Goal: Information Seeking & Learning: Learn about a topic

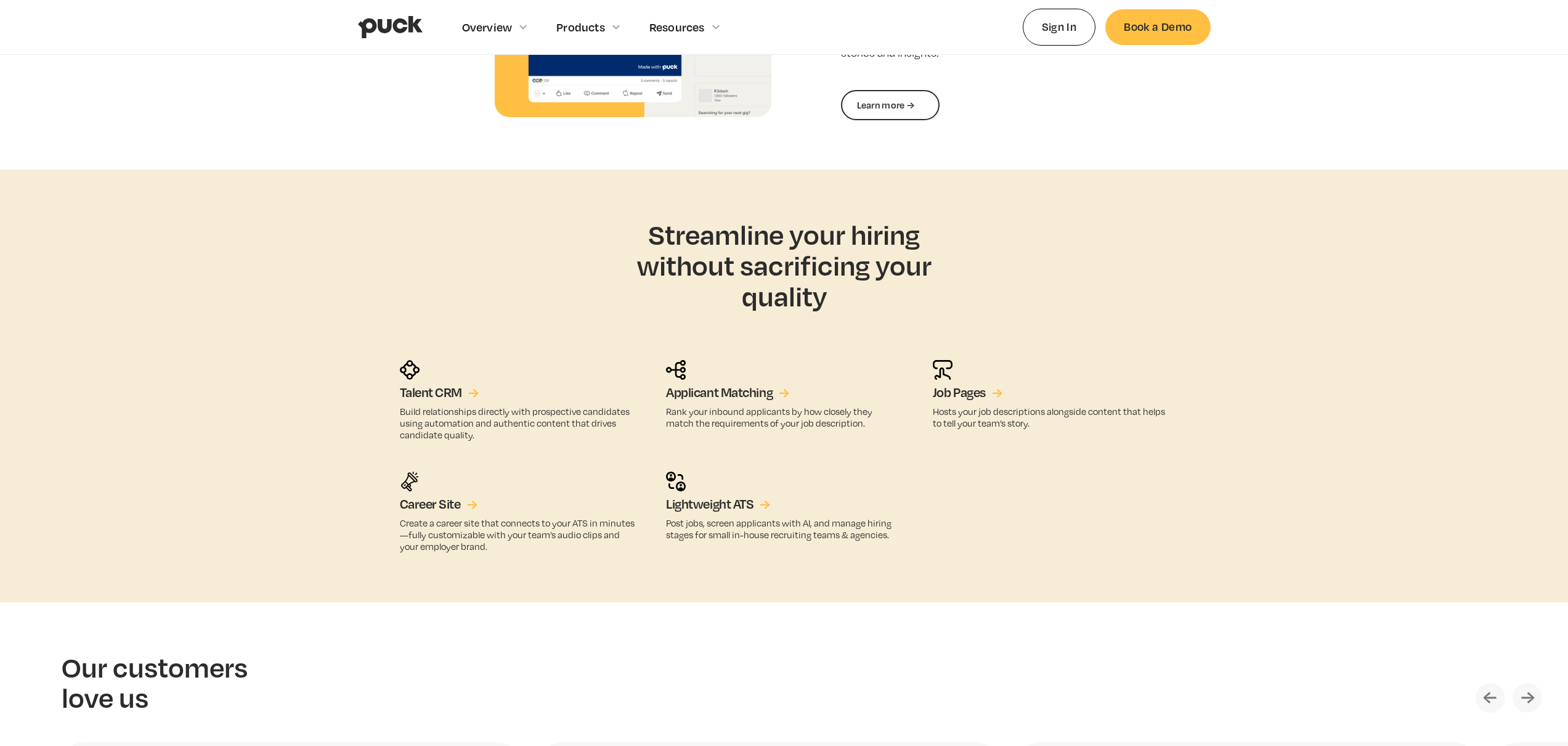
scroll to position [2213, 0]
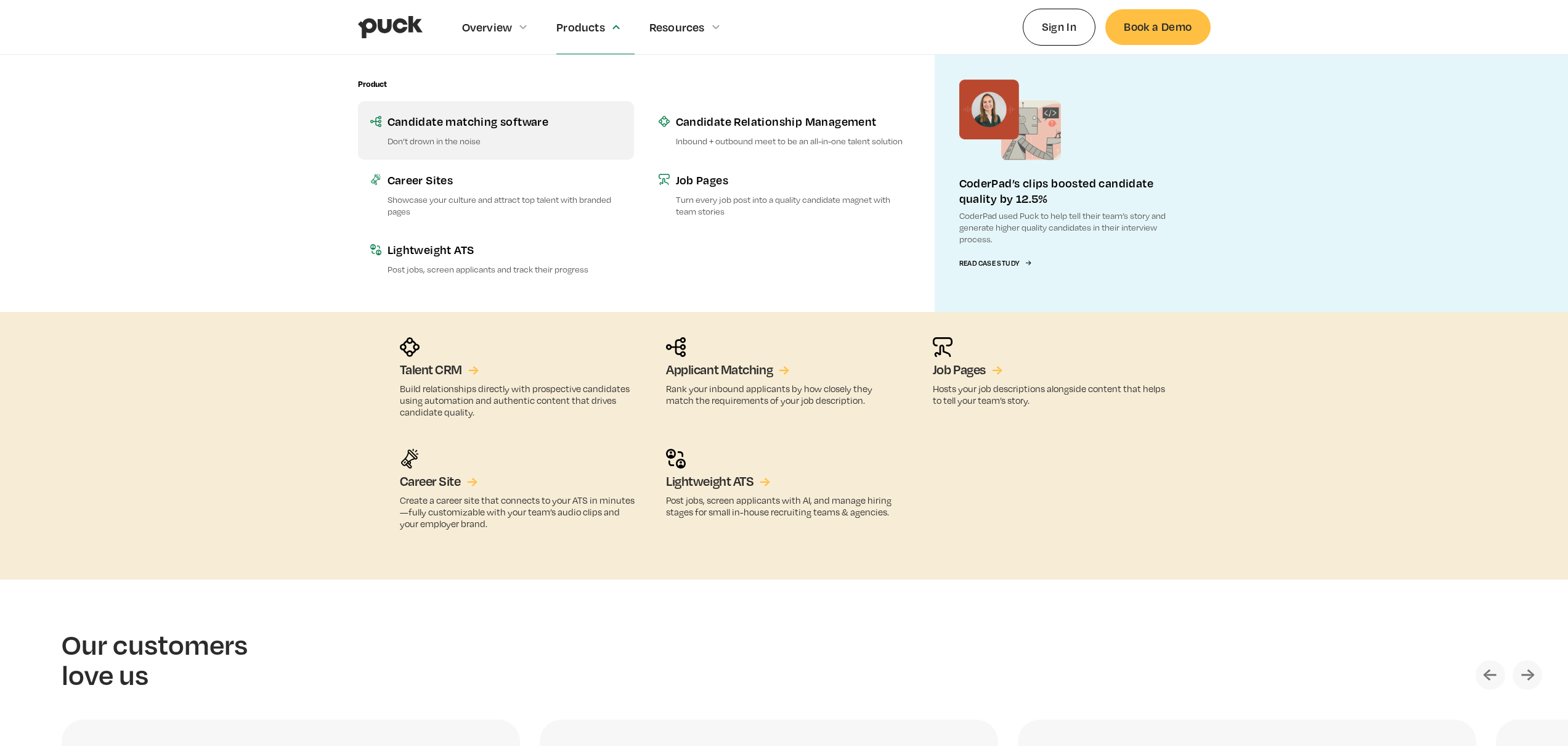
click at [578, 128] on div "Candidate matching software" at bounding box center [505, 121] width 234 height 16
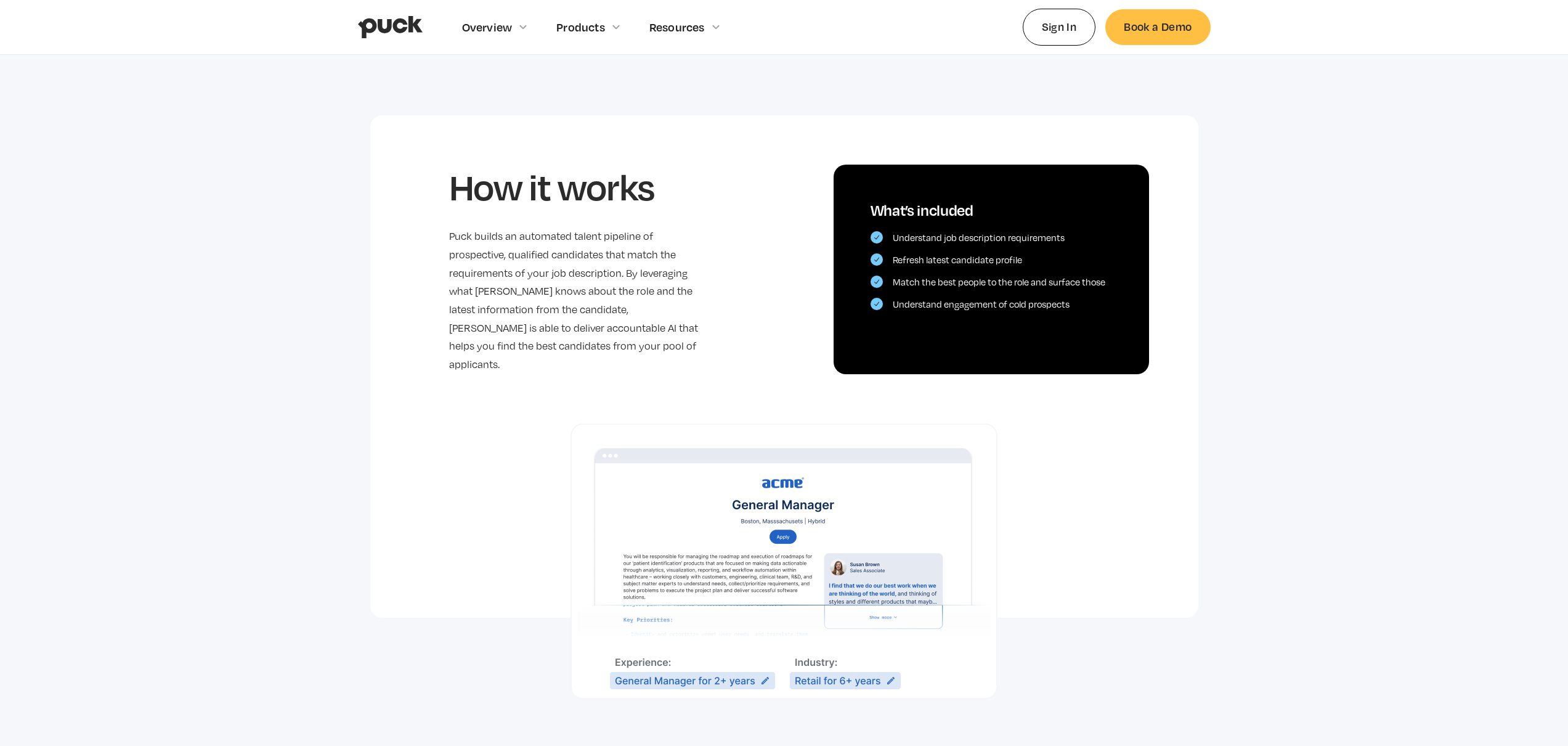
scroll to position [230, 0]
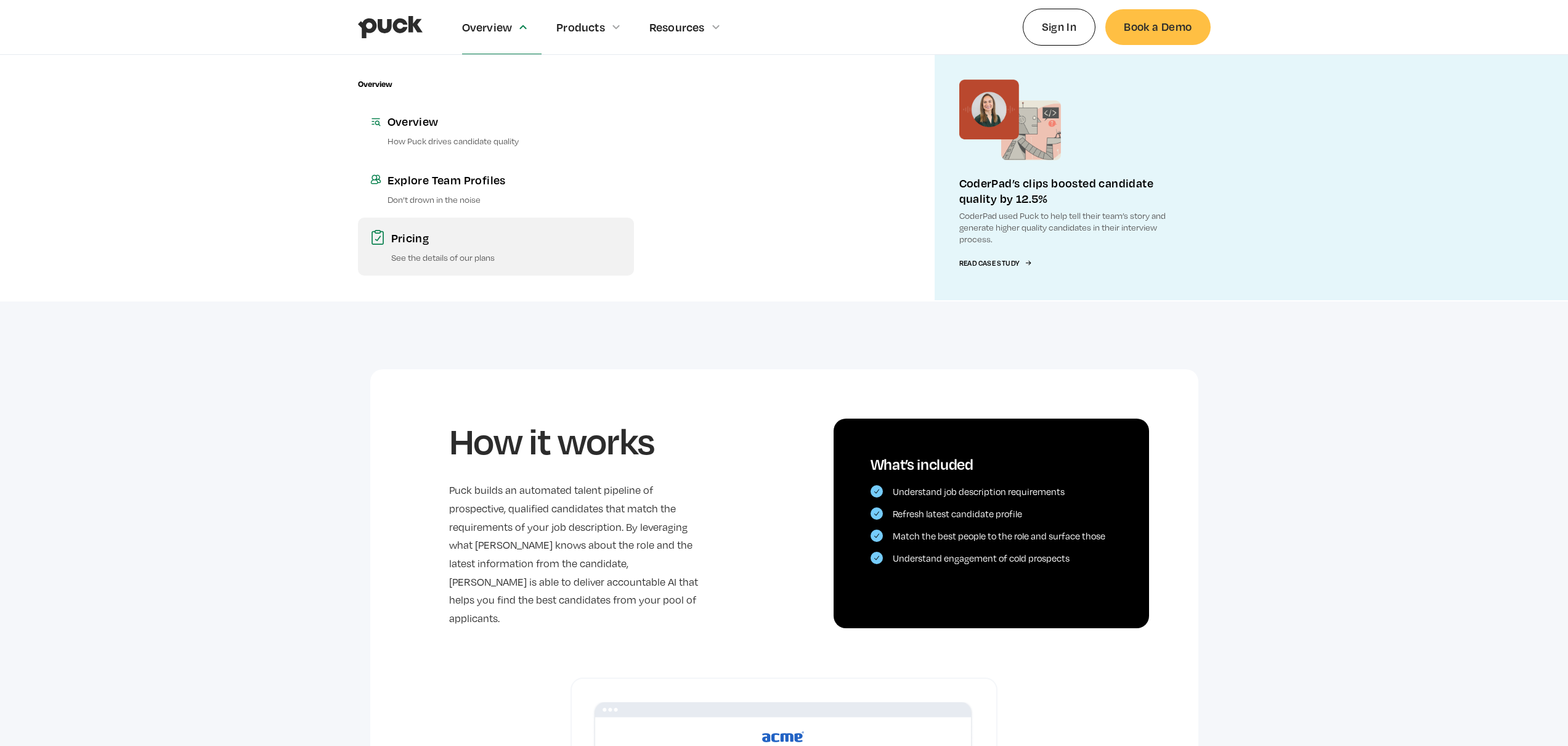
click at [499, 264] on link "Pricing See the details of our plans" at bounding box center [496, 247] width 276 height 58
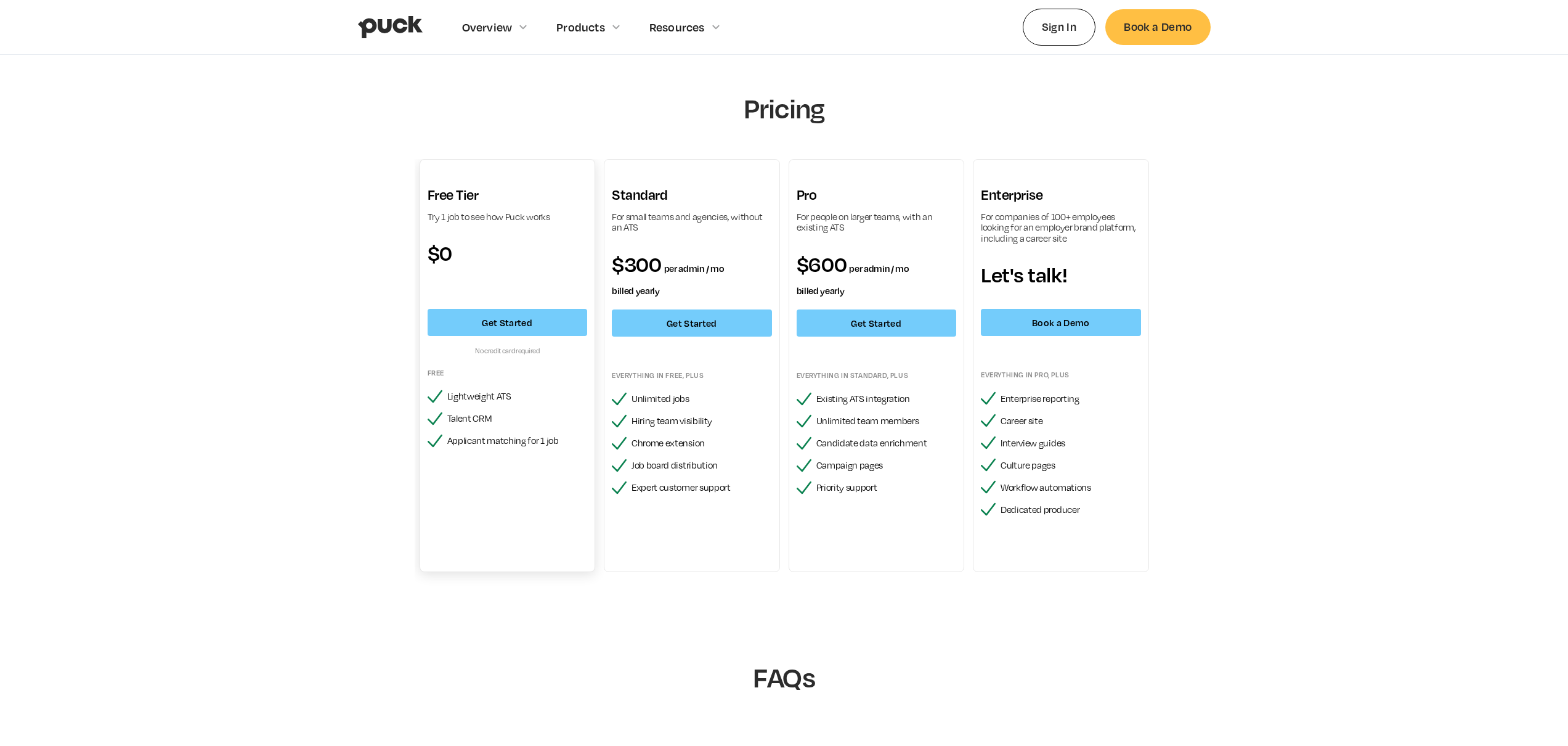
scroll to position [449, 0]
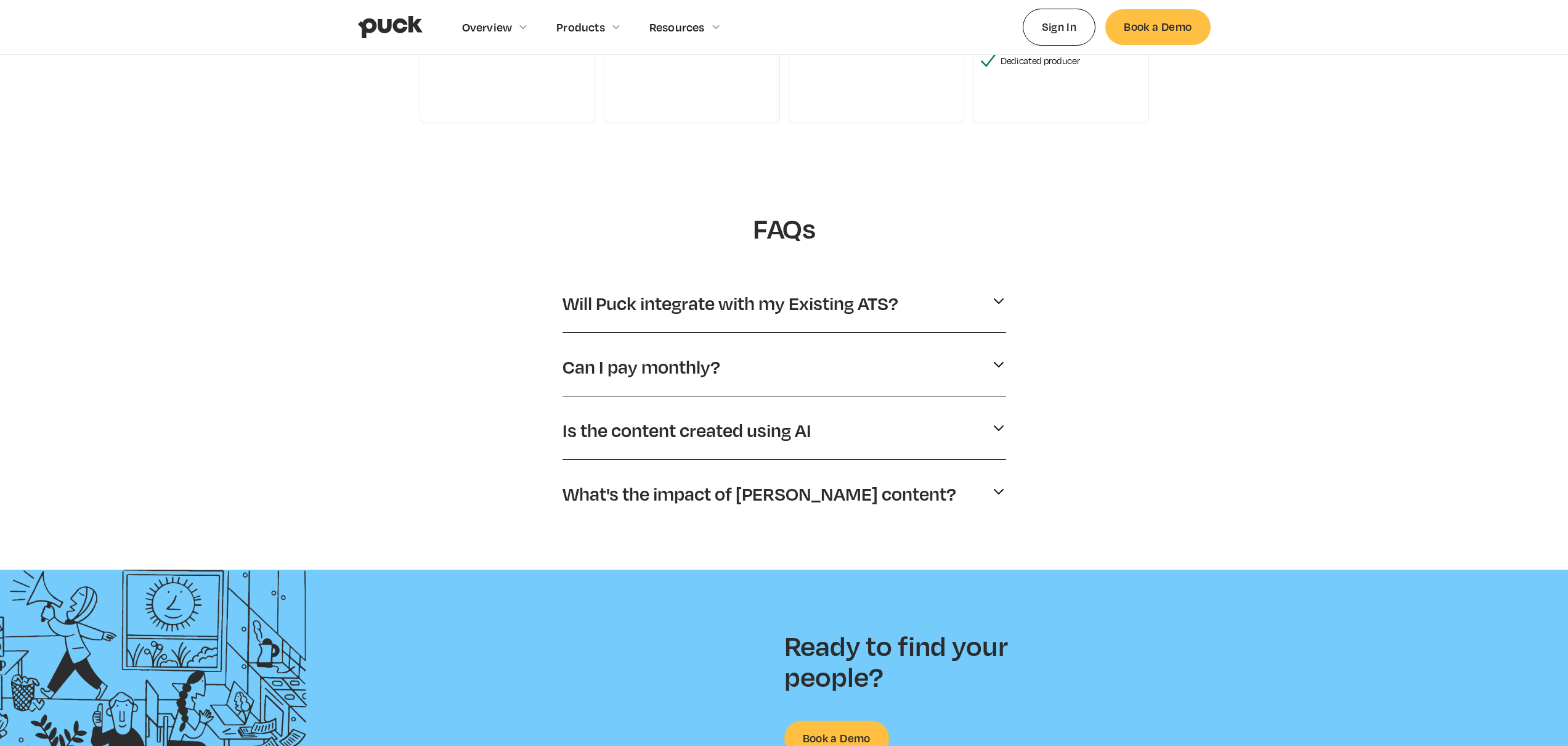
click at [646, 305] on p "Will Puck integrate with my Existing ATS?" at bounding box center [730, 303] width 336 height 23
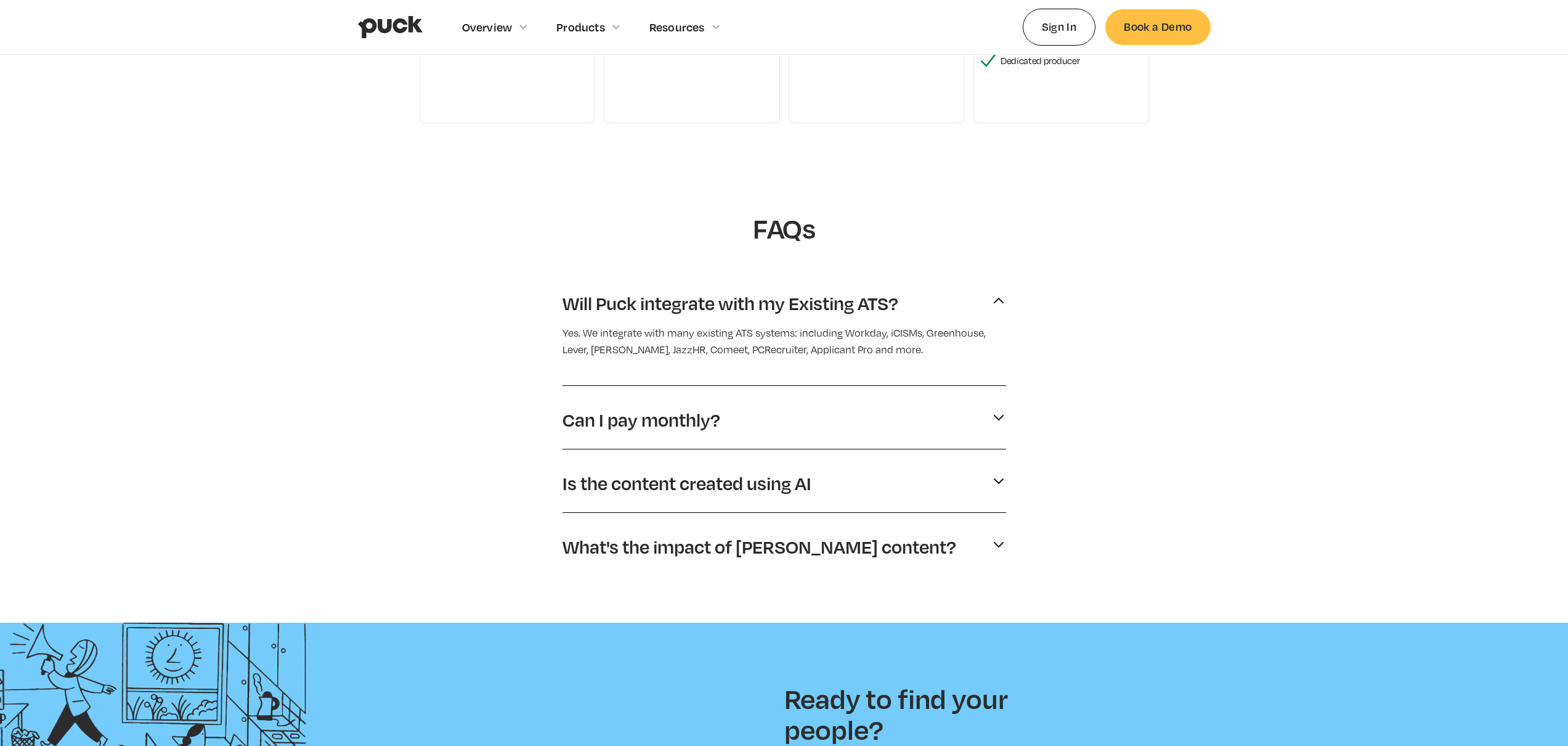
click at [646, 305] on p "Will Puck integrate with my Existing ATS?" at bounding box center [730, 303] width 336 height 23
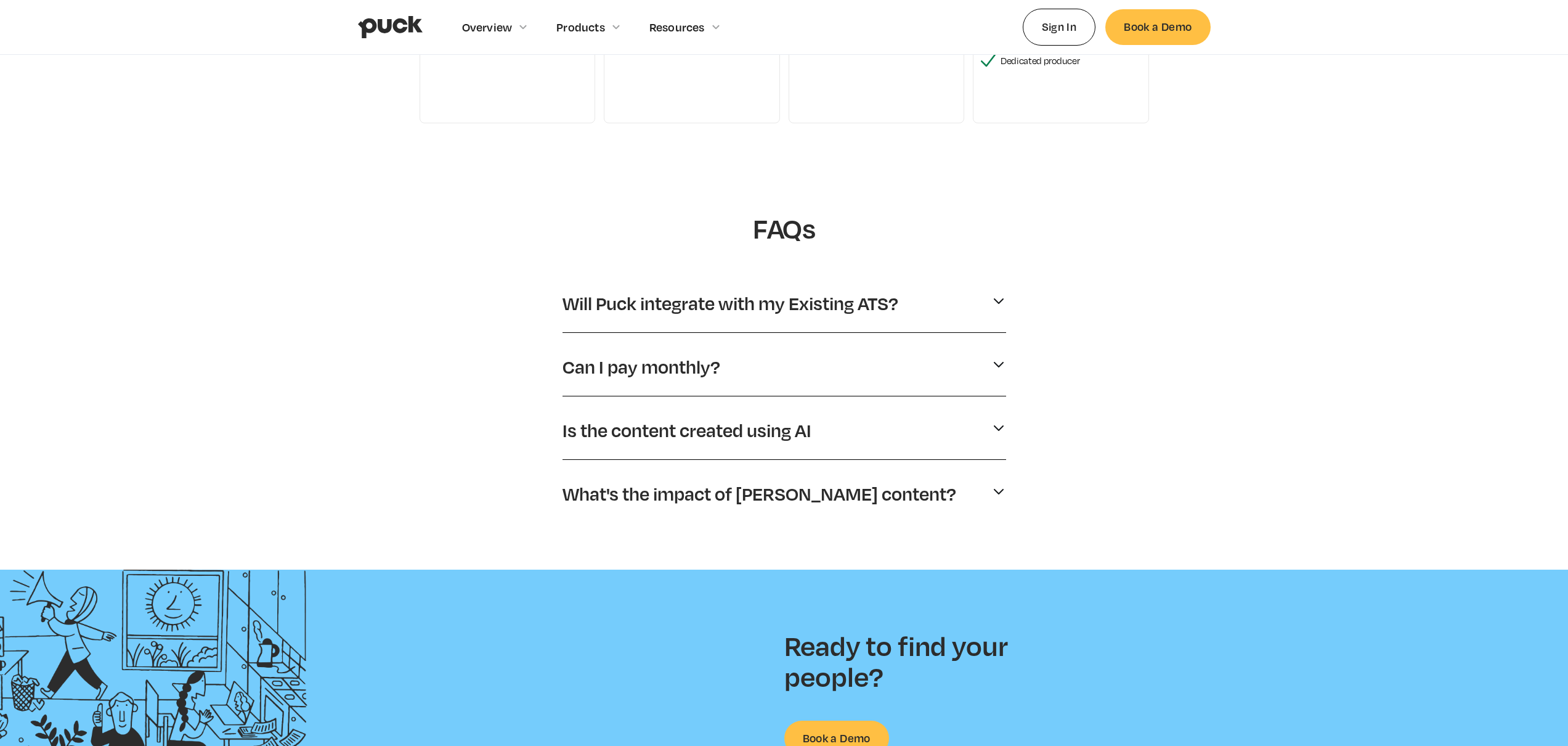
click at [644, 368] on p "Can I pay monthly?" at bounding box center [641, 367] width 158 height 23
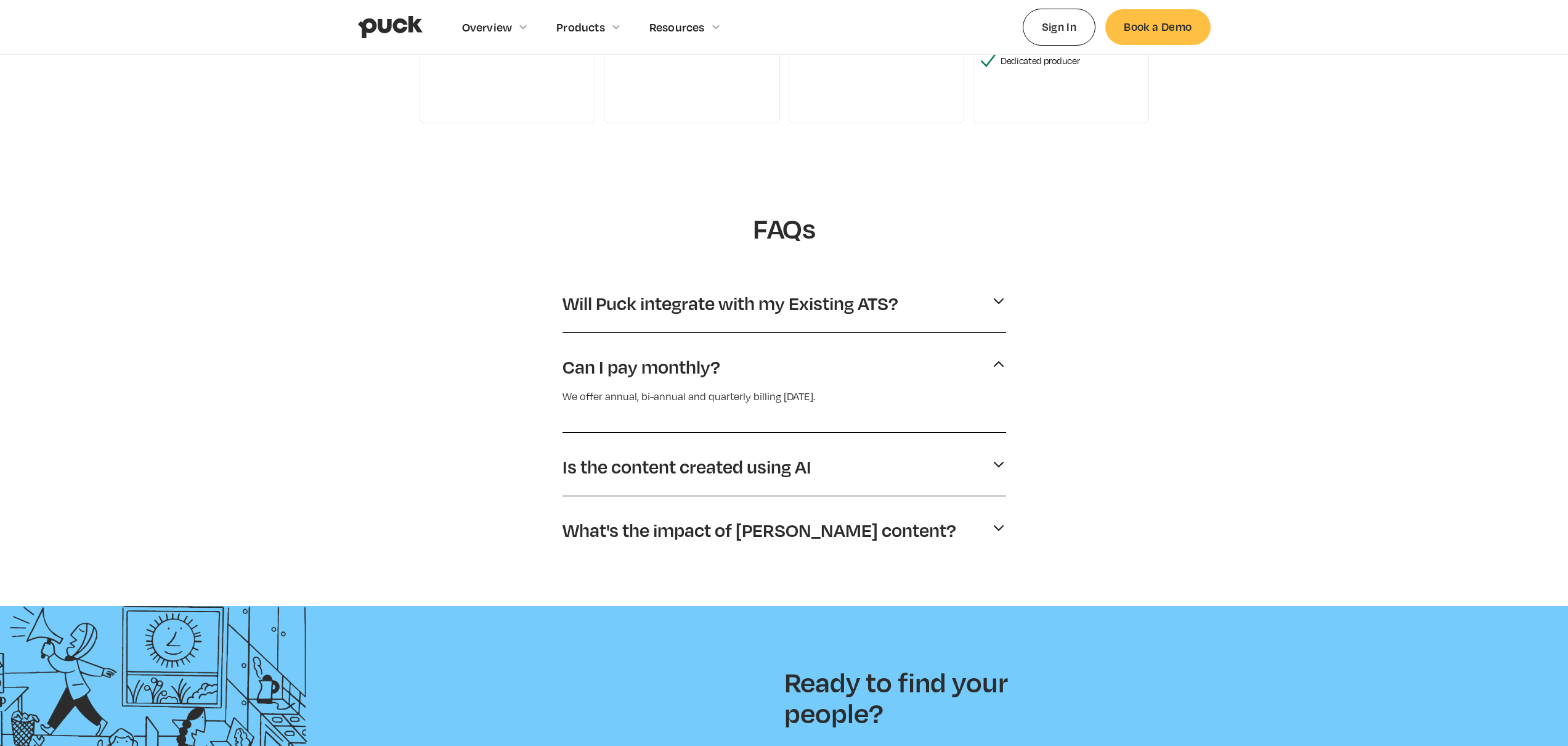
click at [643, 377] on p "Can I pay monthly?" at bounding box center [641, 367] width 158 height 23
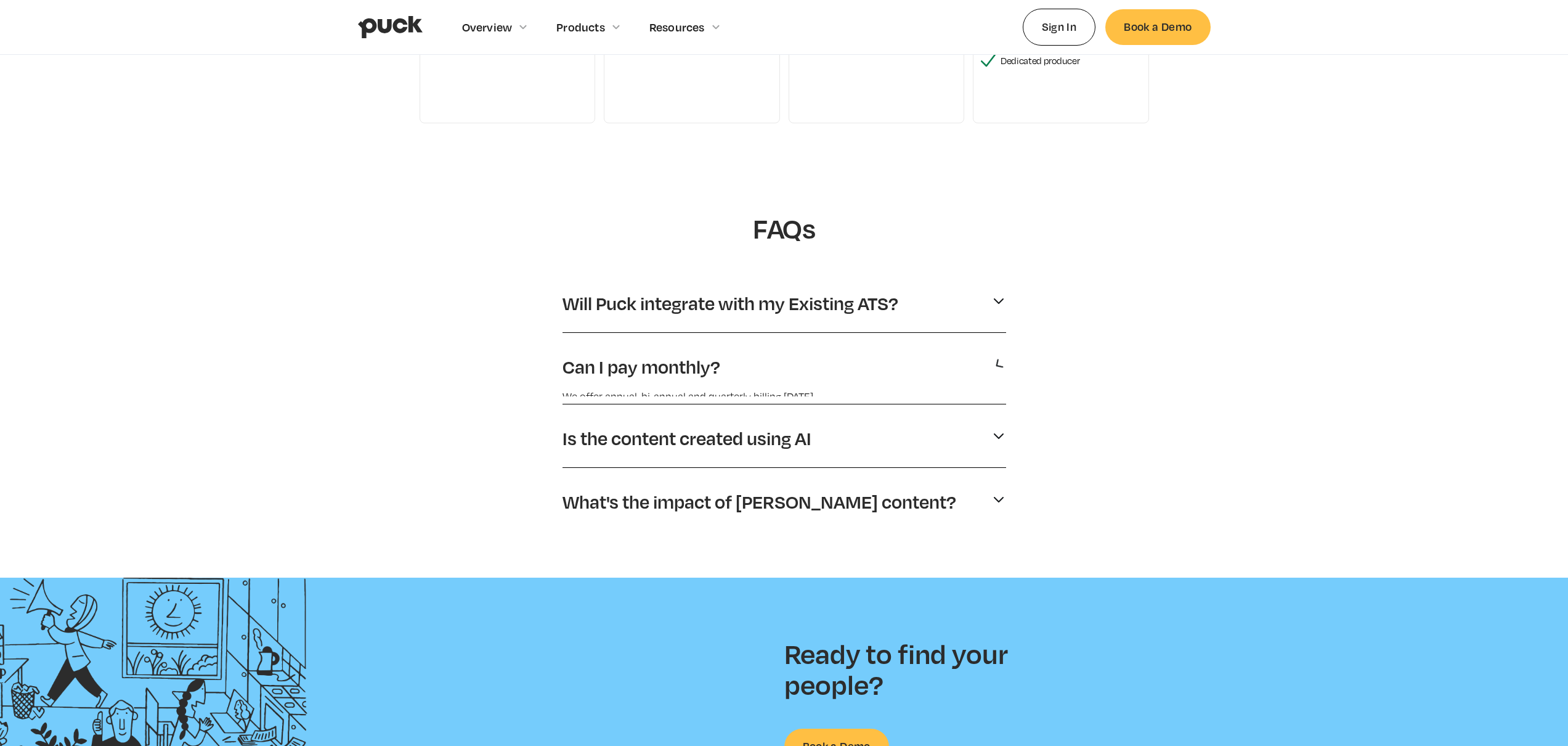
click at [643, 426] on p "Is the content created using AI" at bounding box center [687, 438] width 249 height 23
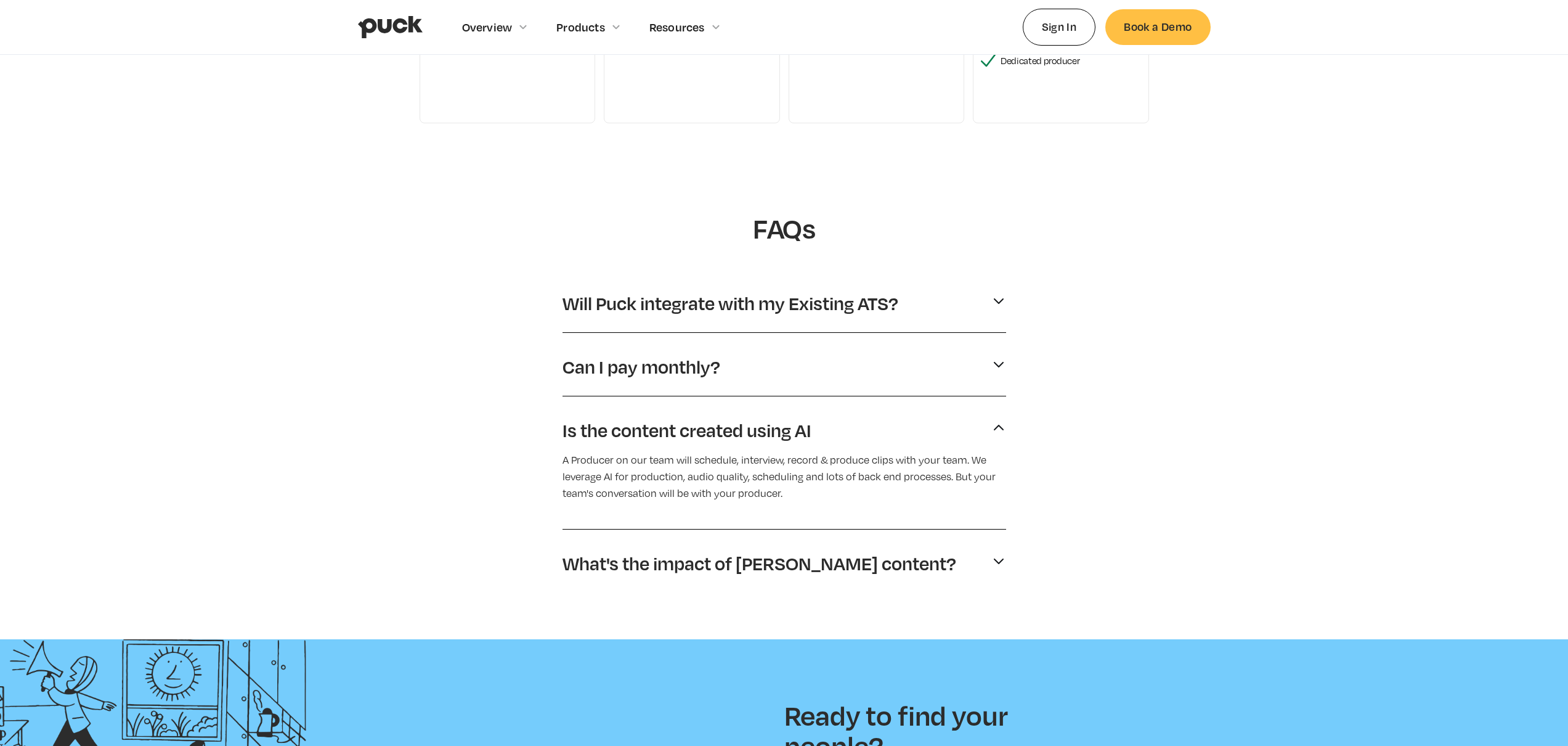
click at [641, 426] on p "Is the content created using AI" at bounding box center [687, 430] width 249 height 23
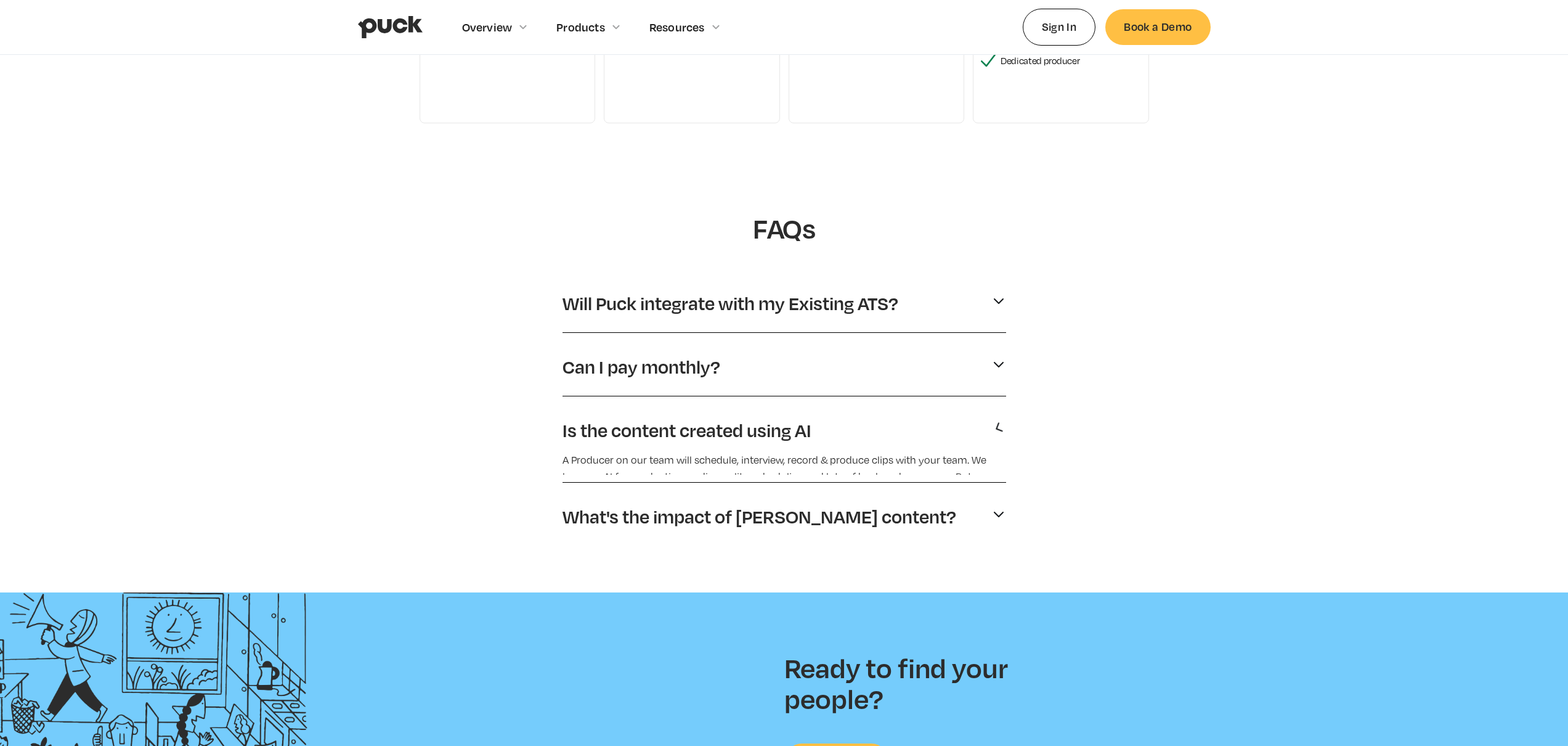
click at [641, 374] on p "Can I pay monthly?" at bounding box center [641, 367] width 158 height 23
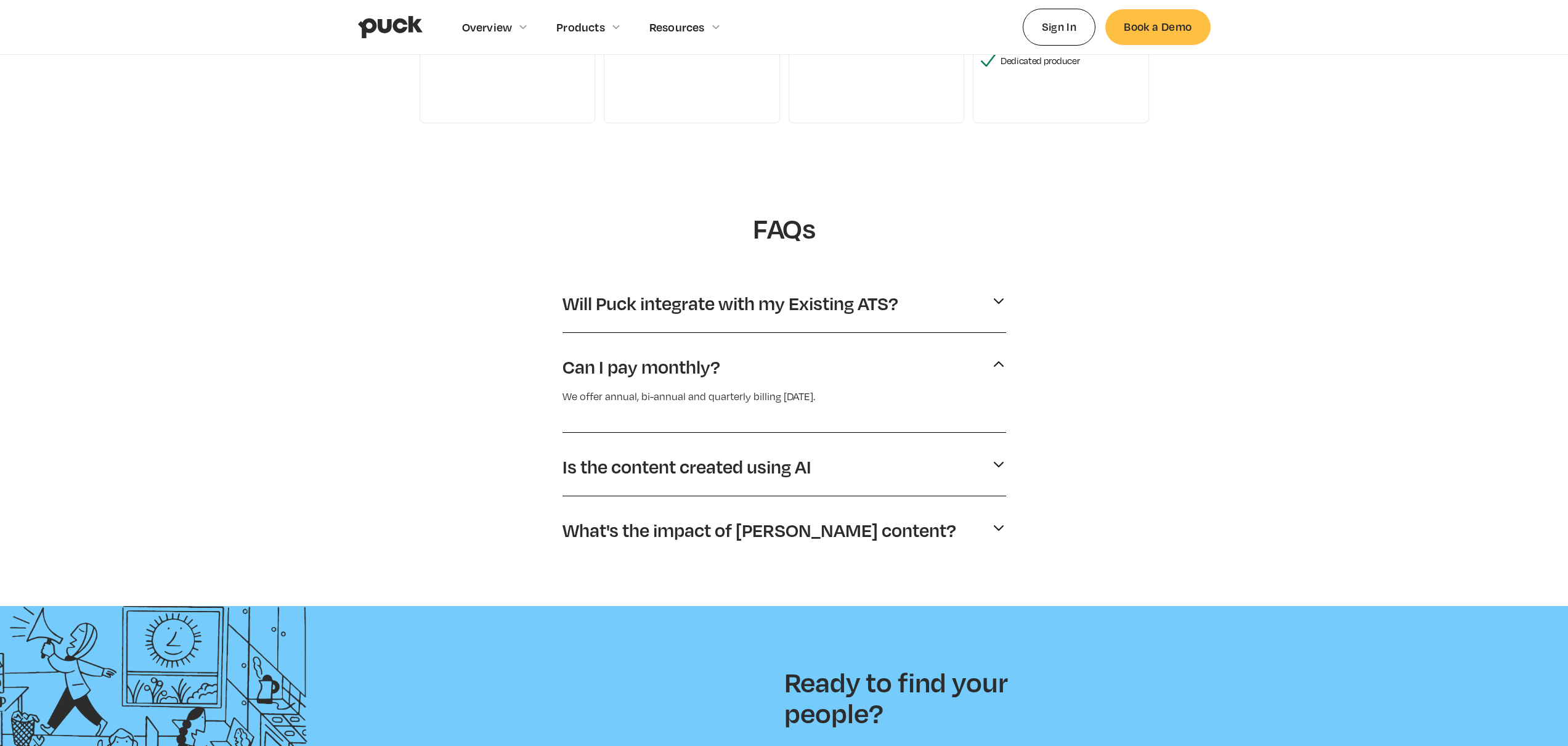
click at [641, 374] on p "Can I pay monthly?" at bounding box center [641, 367] width 158 height 23
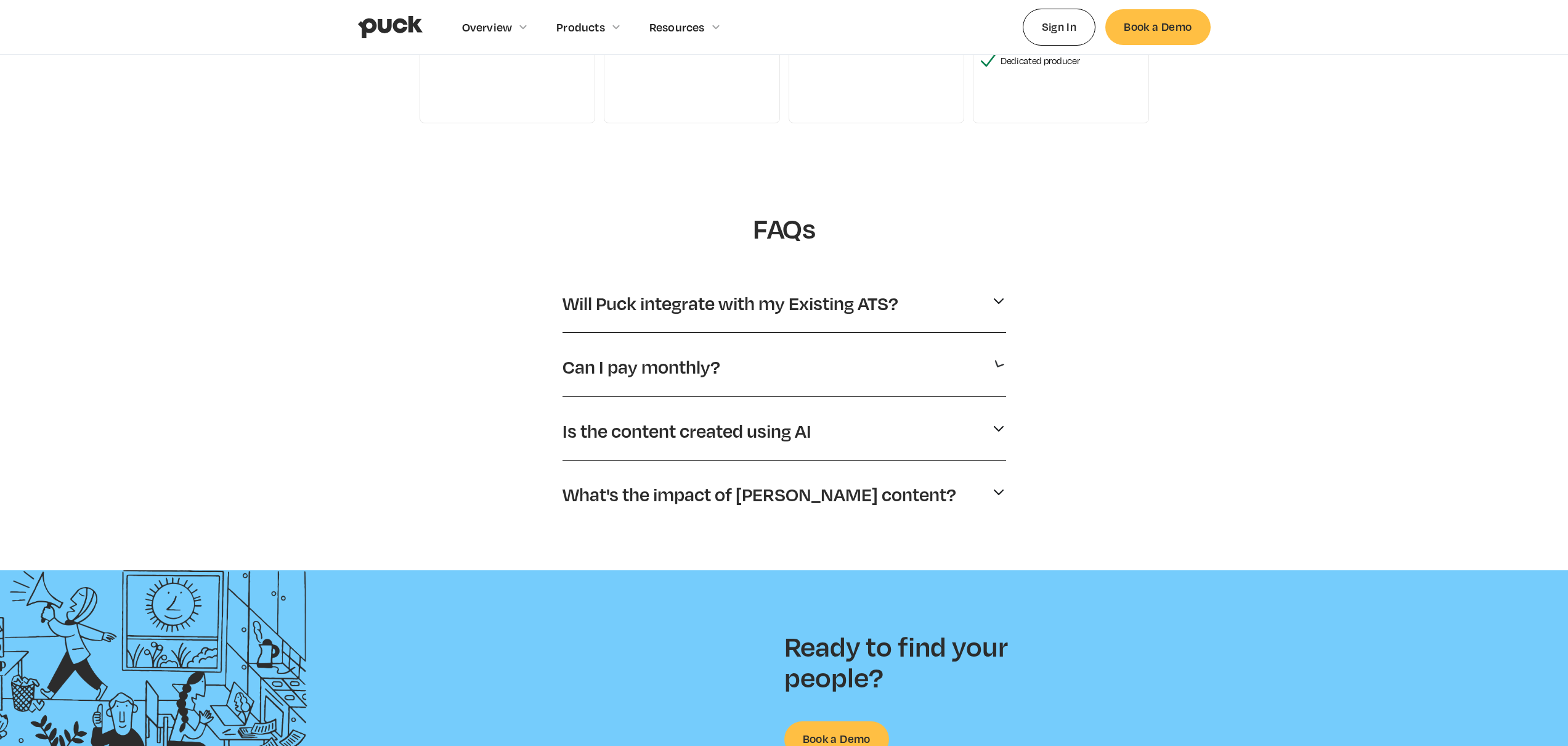
click at [638, 424] on p "Is the content created using AI" at bounding box center [687, 431] width 249 height 23
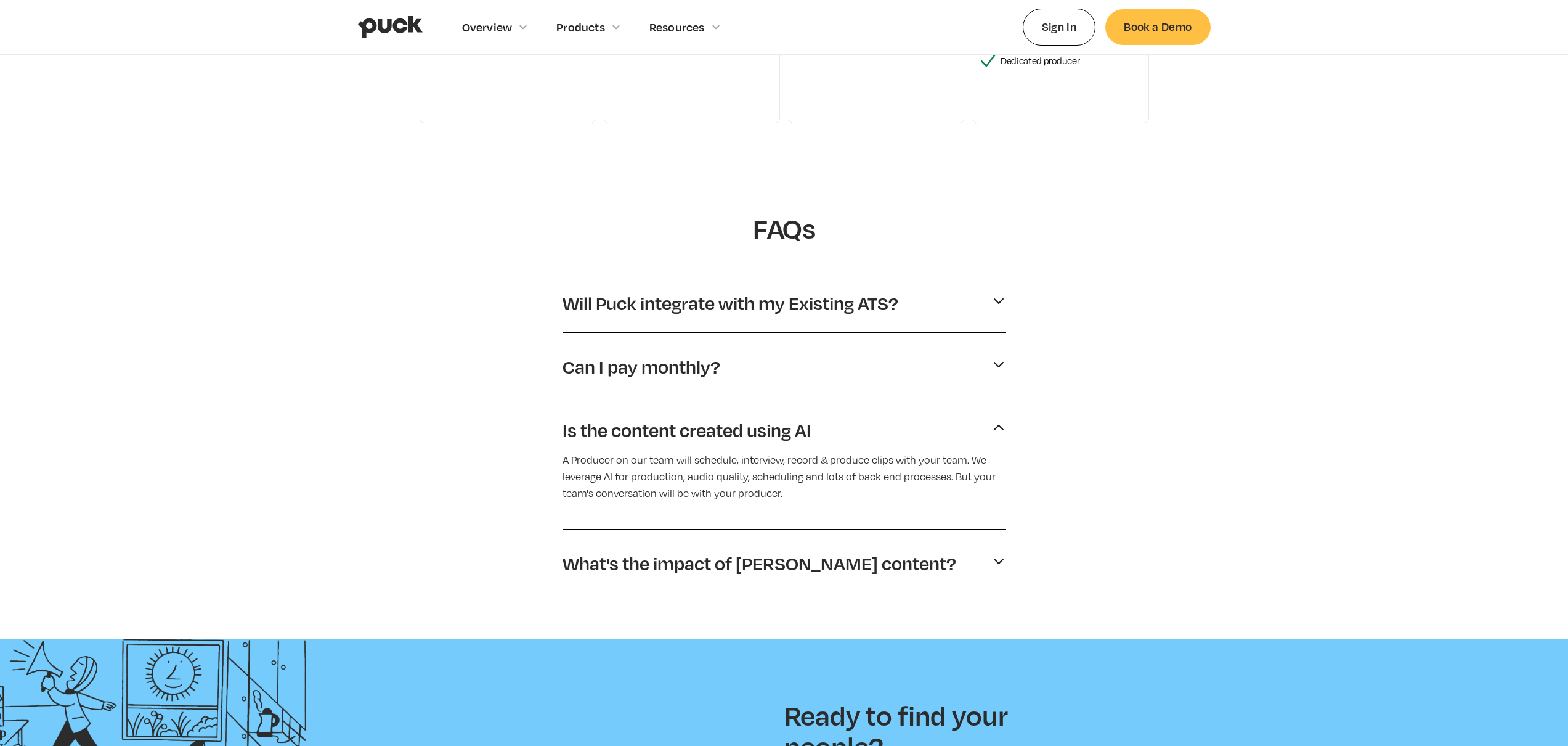
click at [629, 435] on p "Is the content created using AI" at bounding box center [687, 430] width 249 height 23
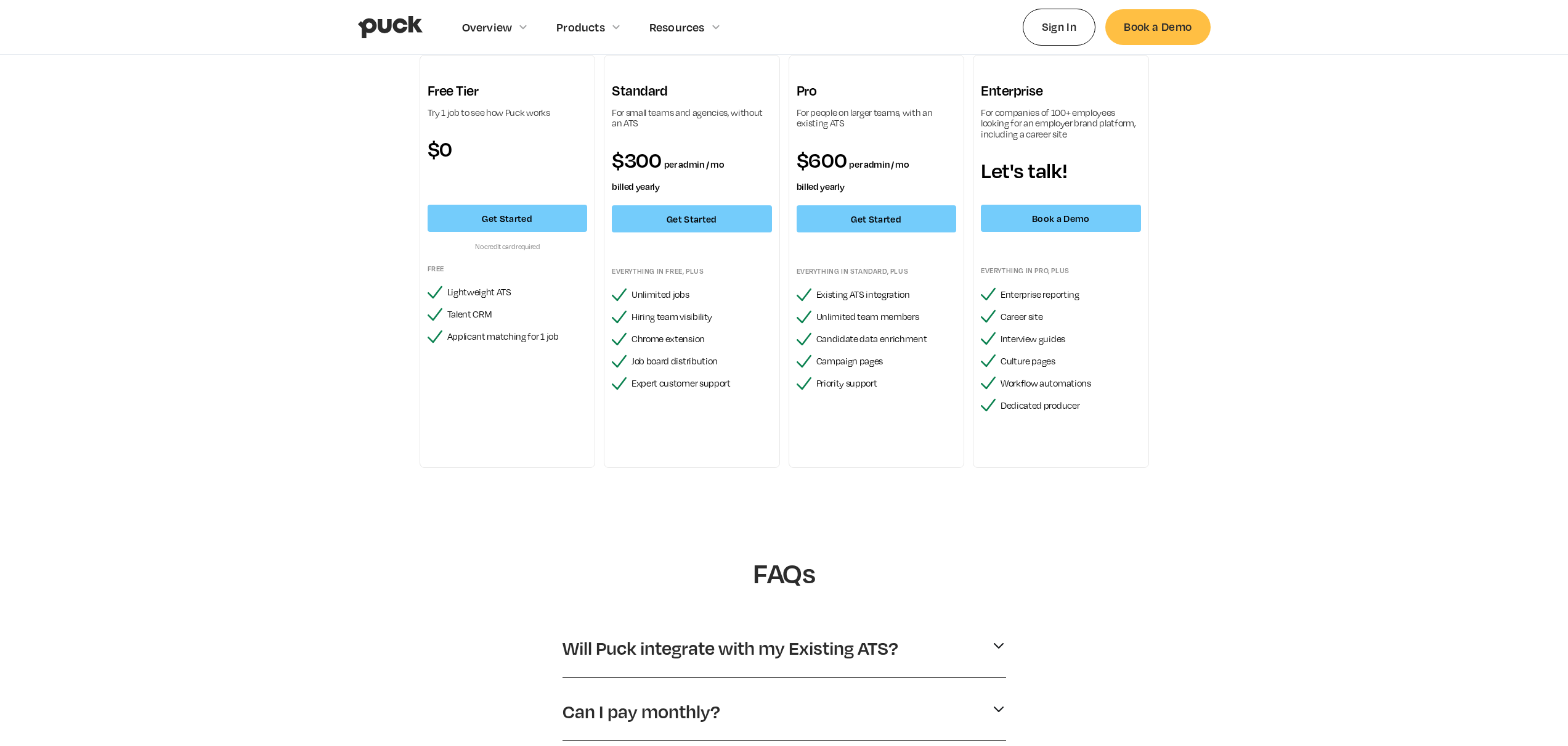
scroll to position [0, 0]
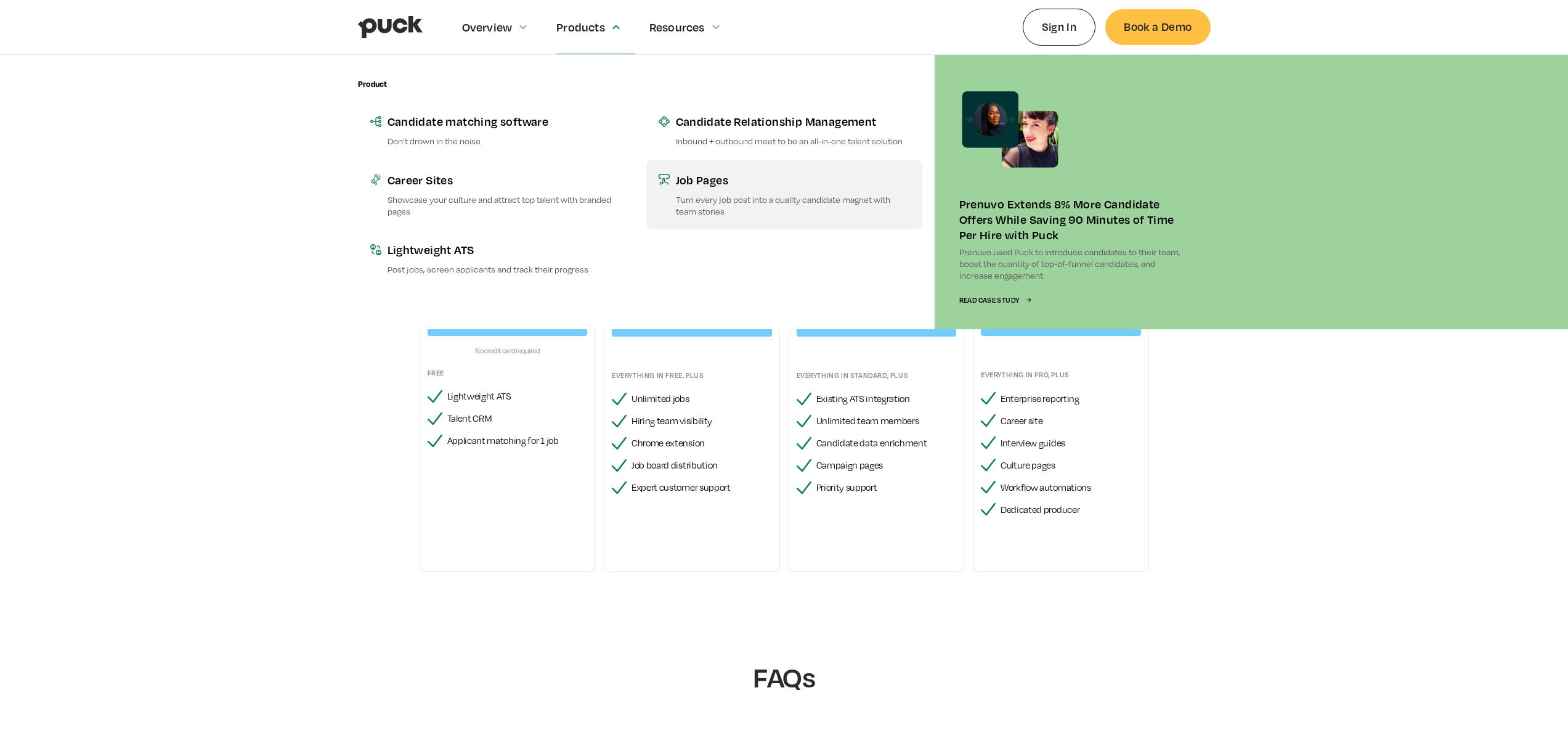
click at [713, 182] on div "Job Pages" at bounding box center [793, 180] width 234 height 16
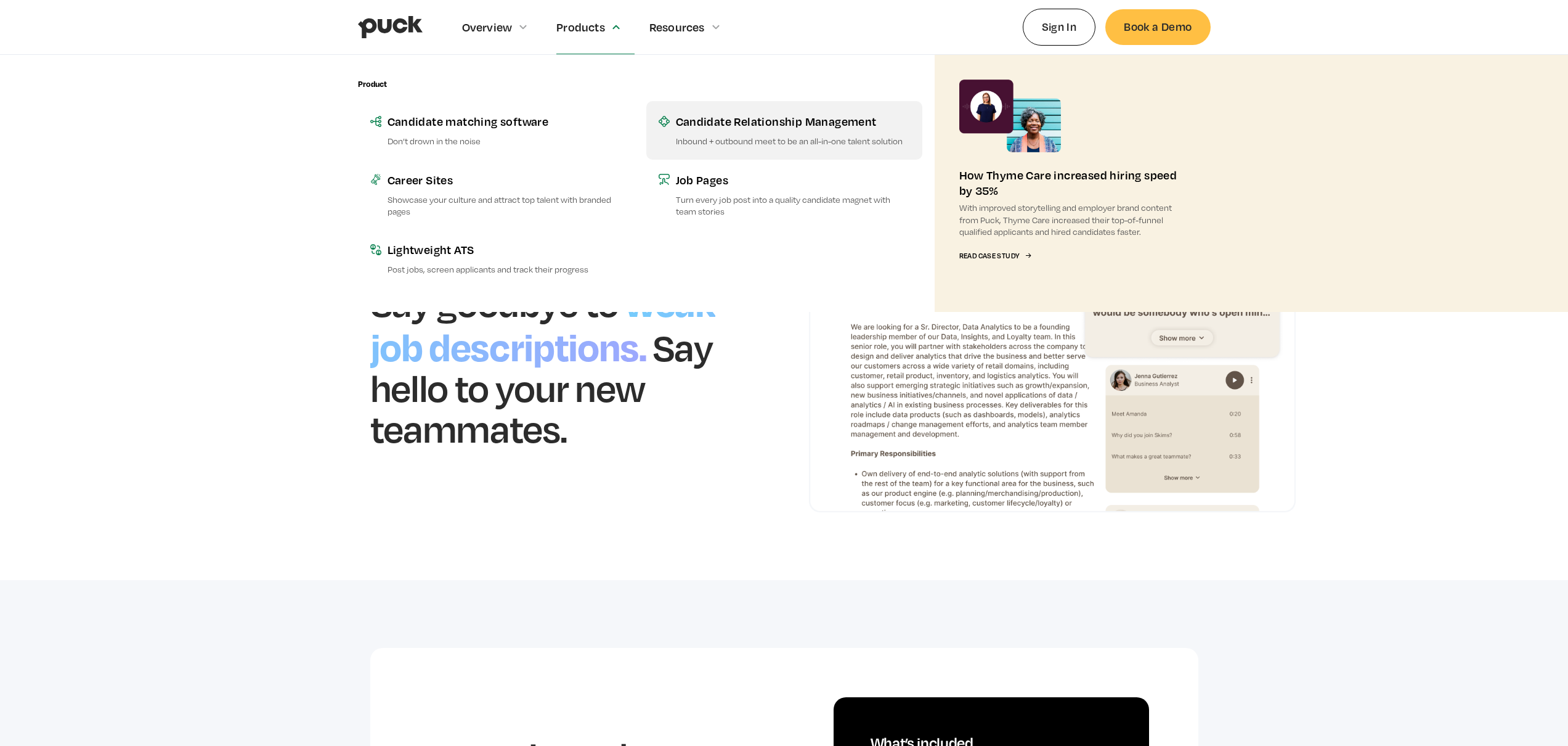
click at [690, 114] on div "Candidate Relationship Management" at bounding box center [793, 121] width 234 height 16
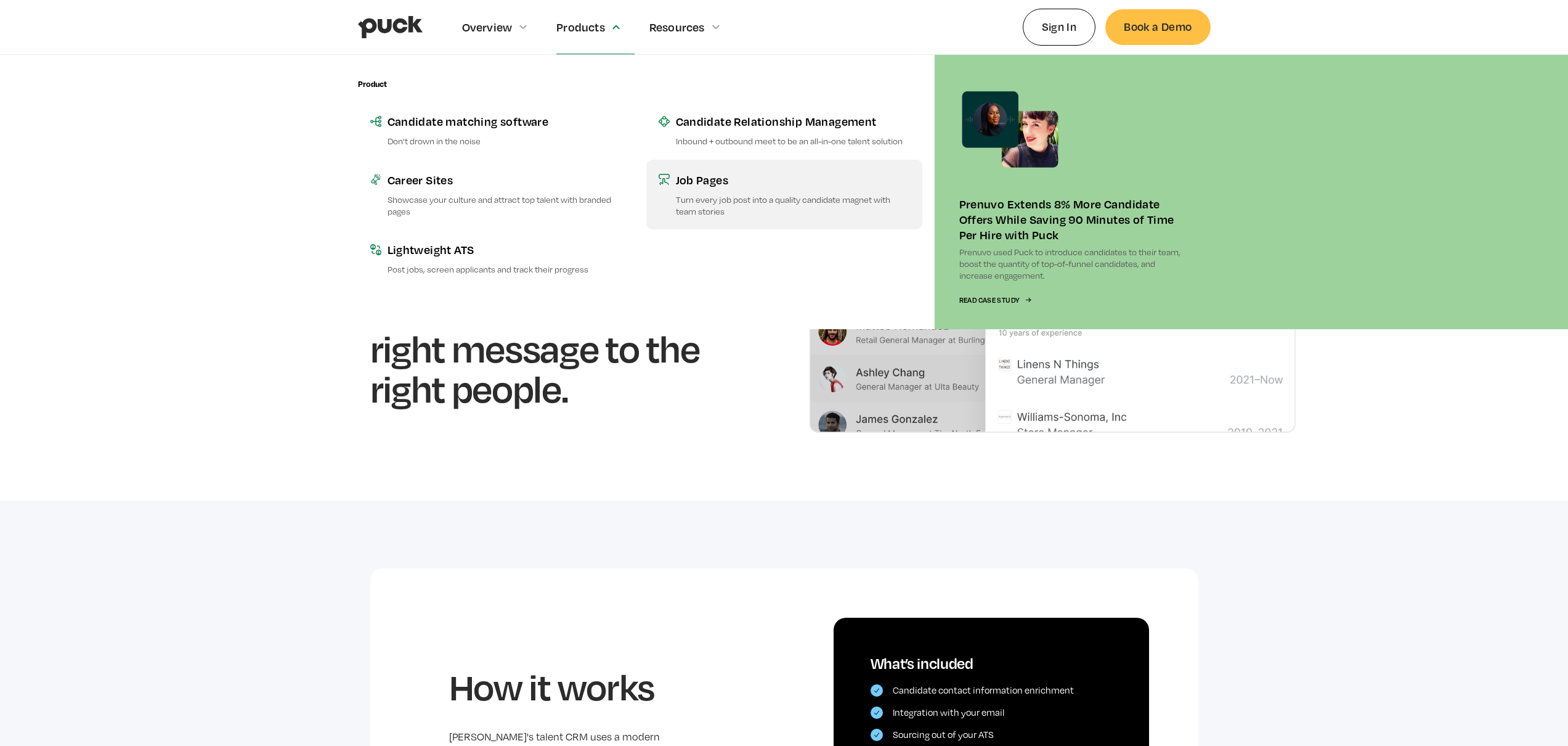
click at [697, 210] on p "Turn every job post into a quality candidate magnet with team stories" at bounding box center [793, 205] width 234 height 23
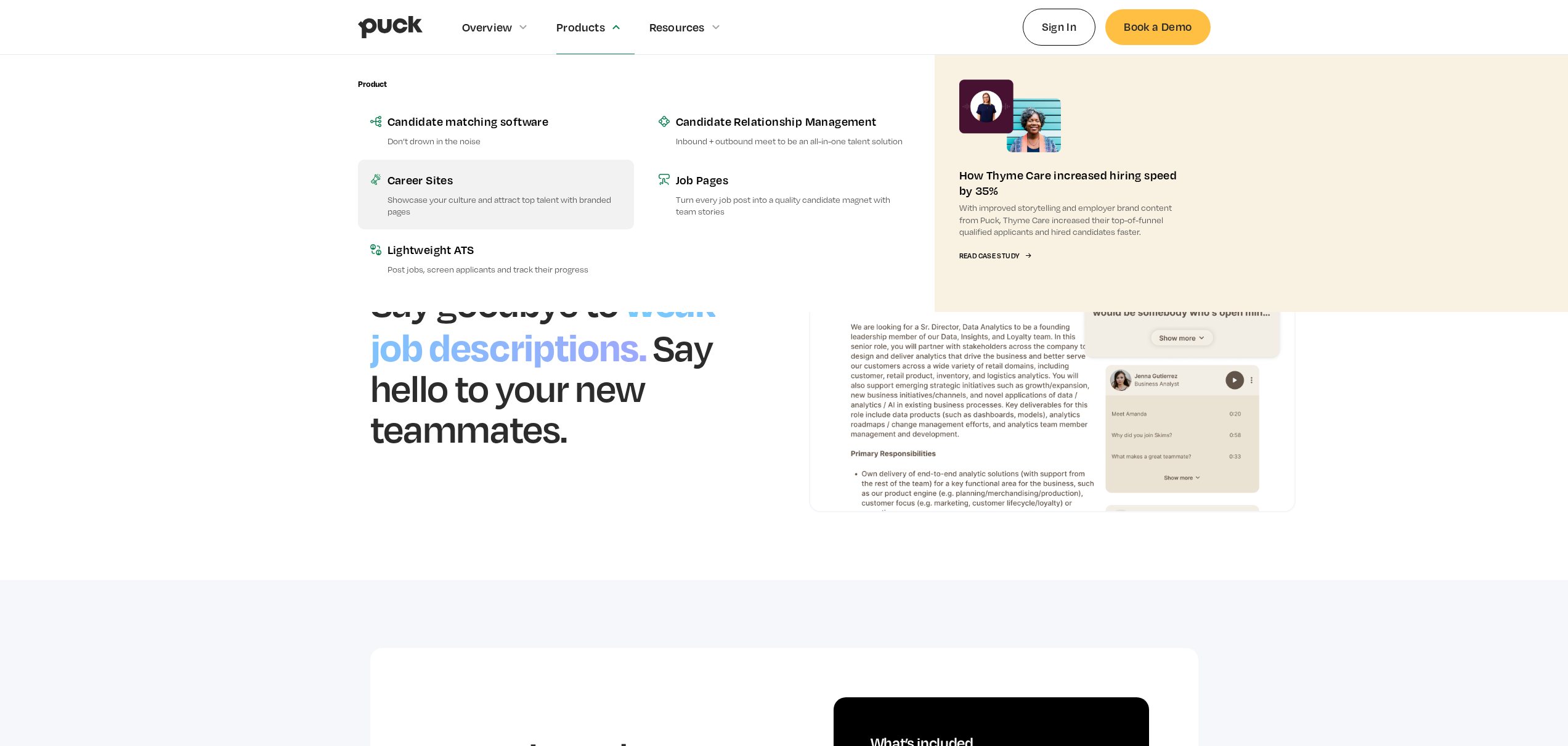
click at [540, 172] on div "Career Sites" at bounding box center [505, 180] width 234 height 16
